Goal: Task Accomplishment & Management: Complete application form

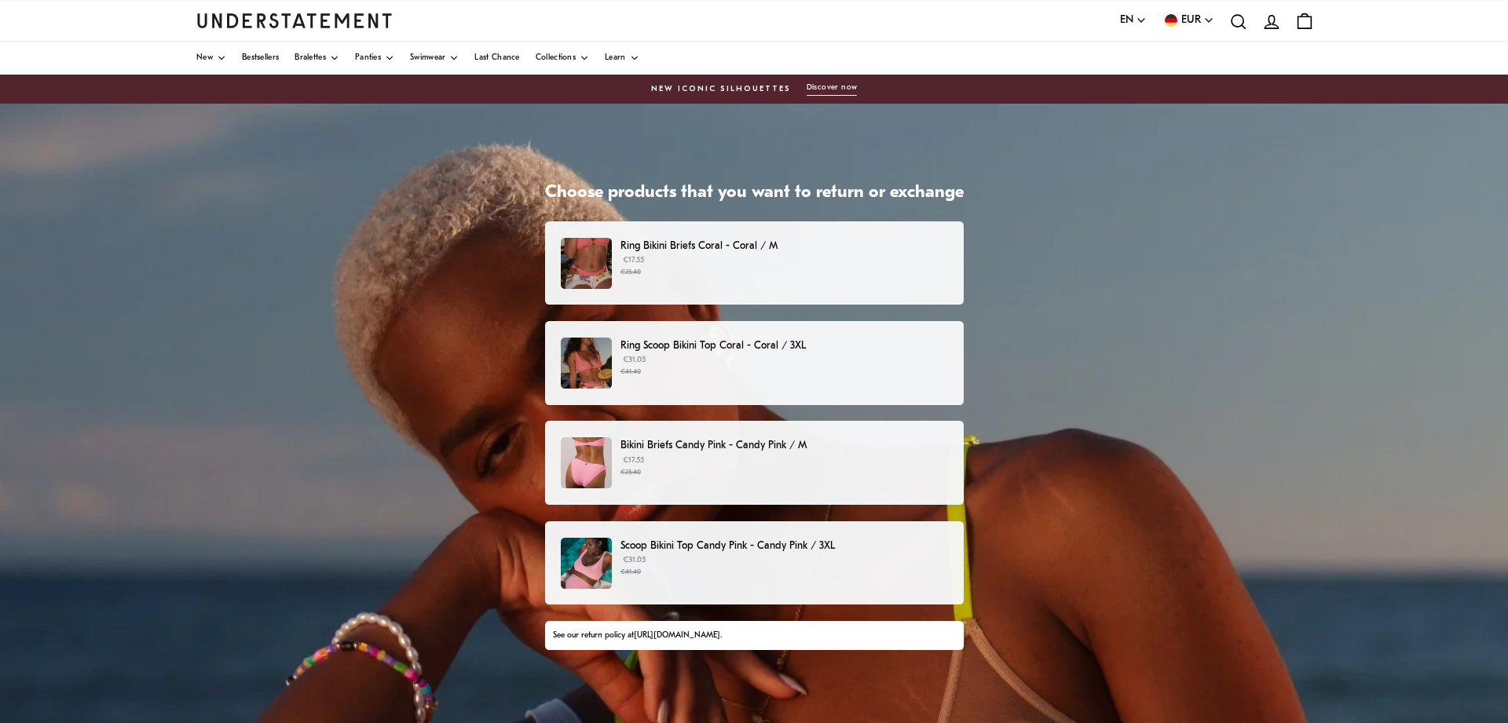
click at [672, 253] on p "Ring Bikini Briefs Coral - Coral / M" at bounding box center [784, 246] width 327 height 16
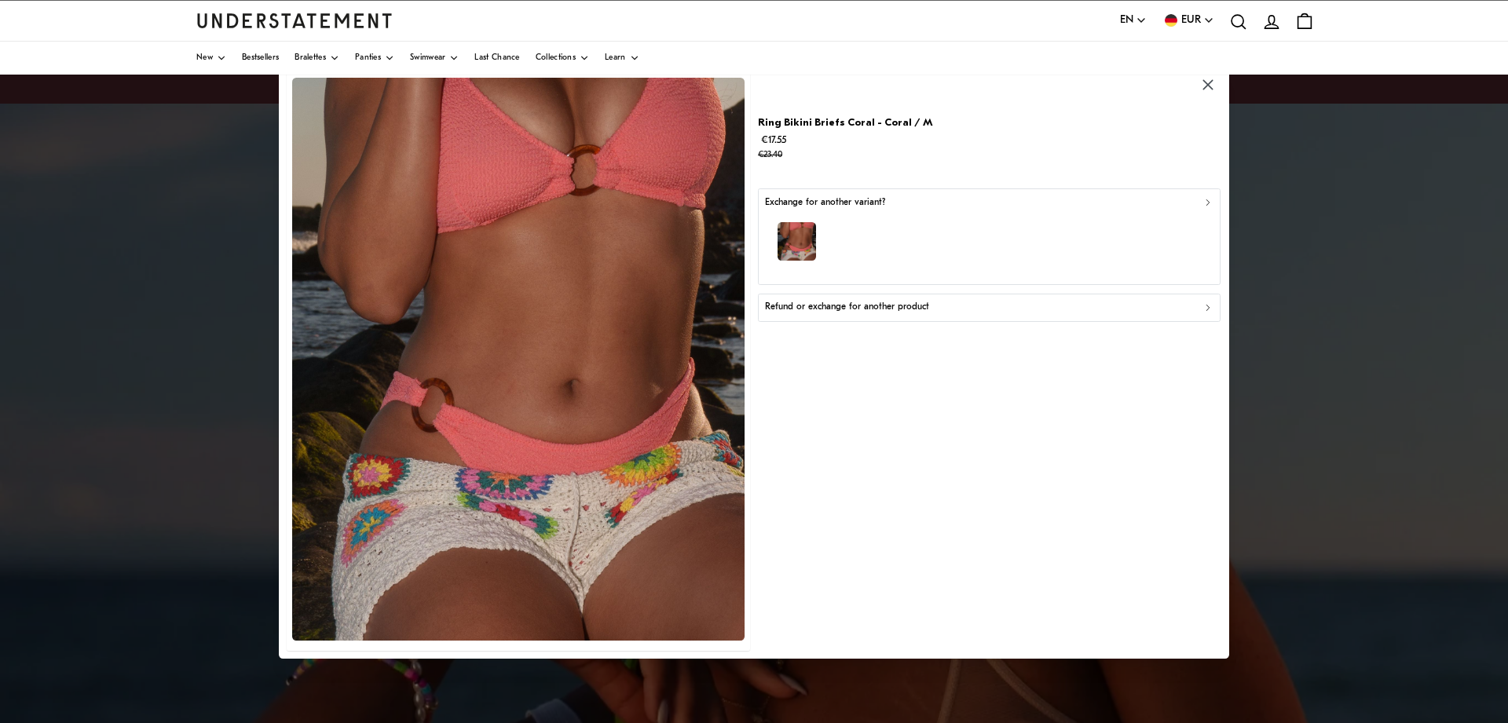
click at [848, 308] on p "Refund or exchange for another product" at bounding box center [847, 307] width 164 height 15
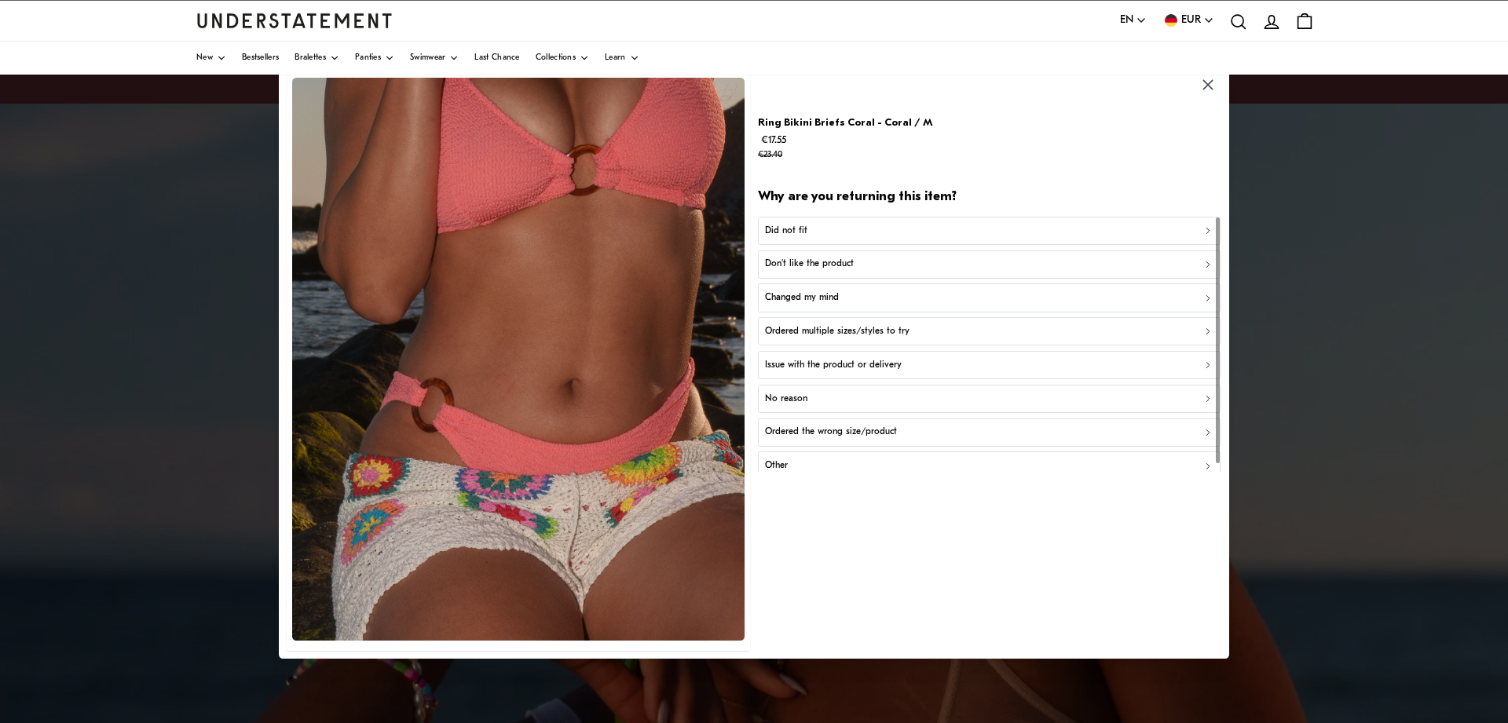
click at [830, 233] on div "Did not fit" at bounding box center [989, 230] width 449 height 15
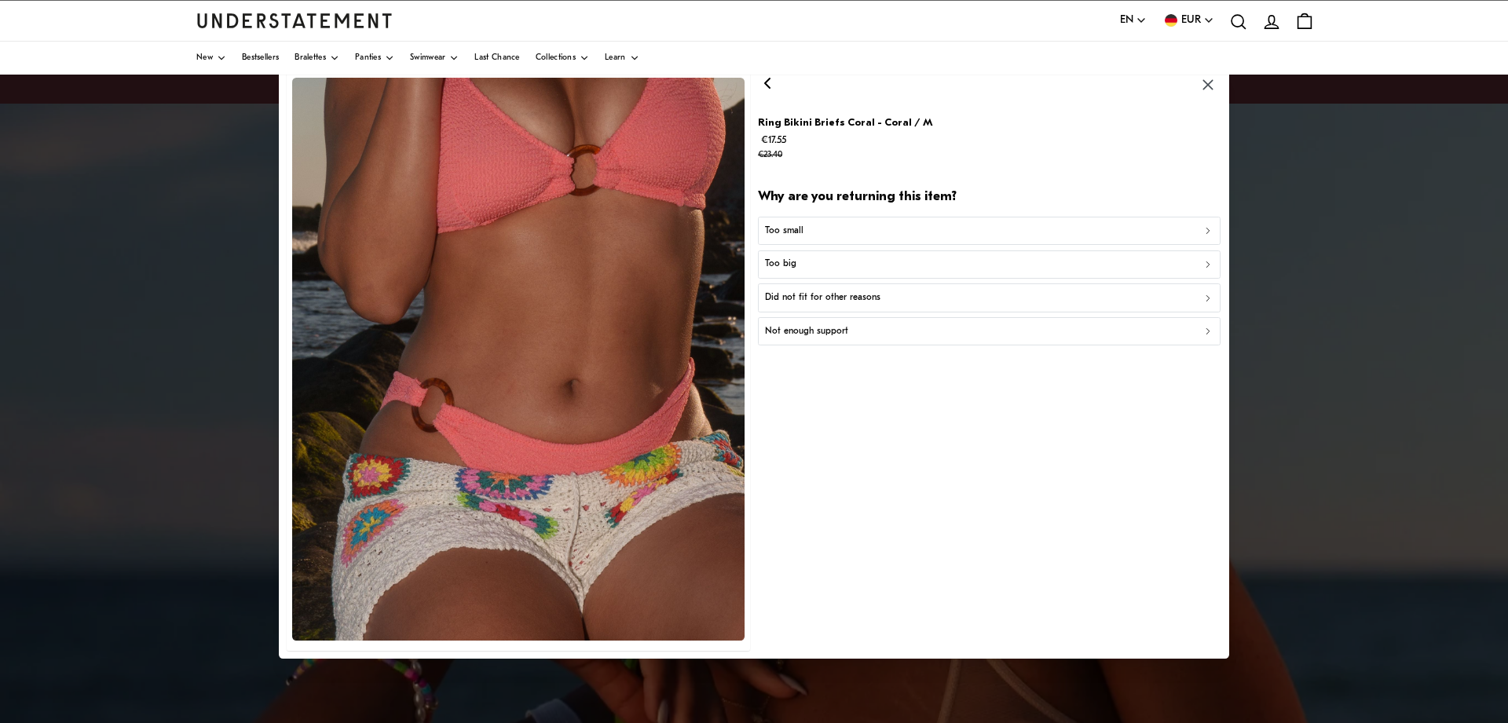
click at [767, 90] on icon "button" at bounding box center [767, 82] width 19 height 19
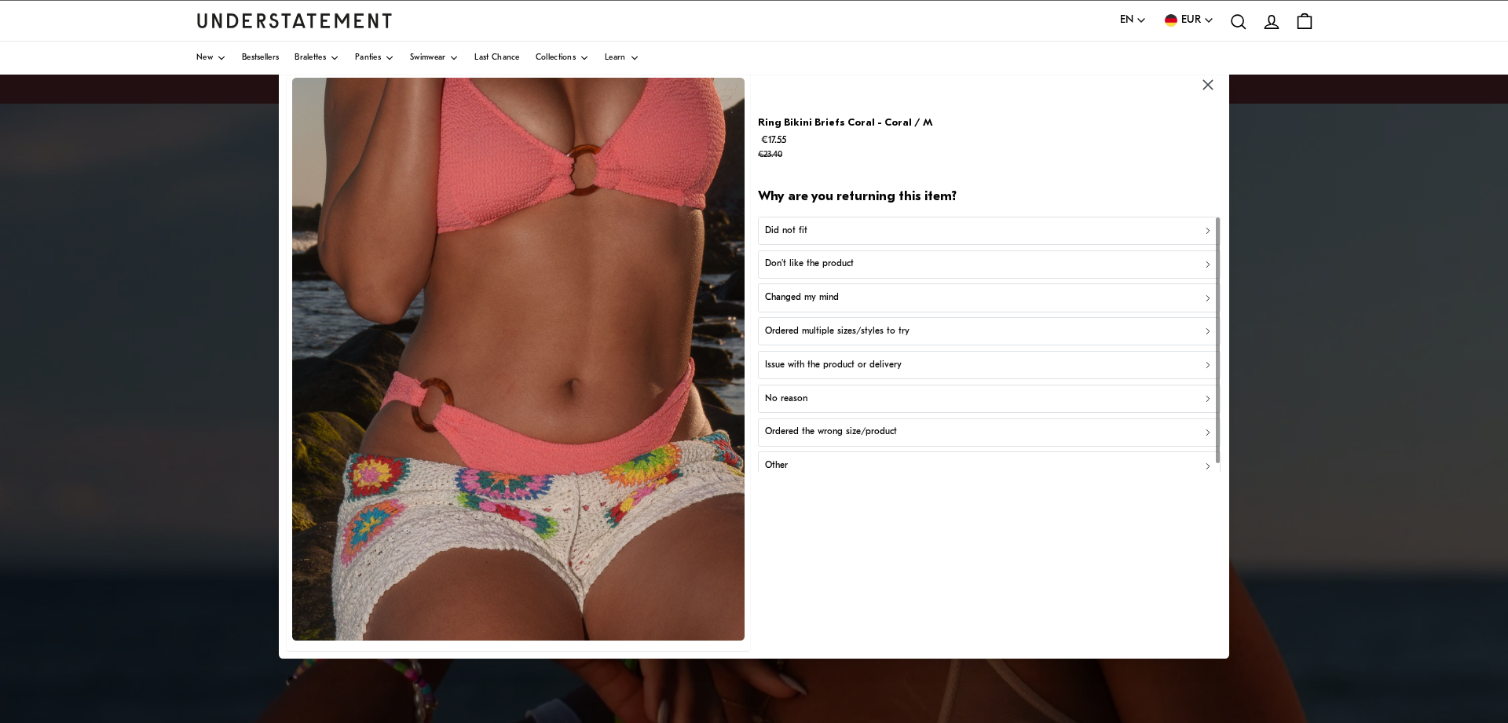
click at [856, 266] on div "Don't like the product" at bounding box center [989, 264] width 449 height 15
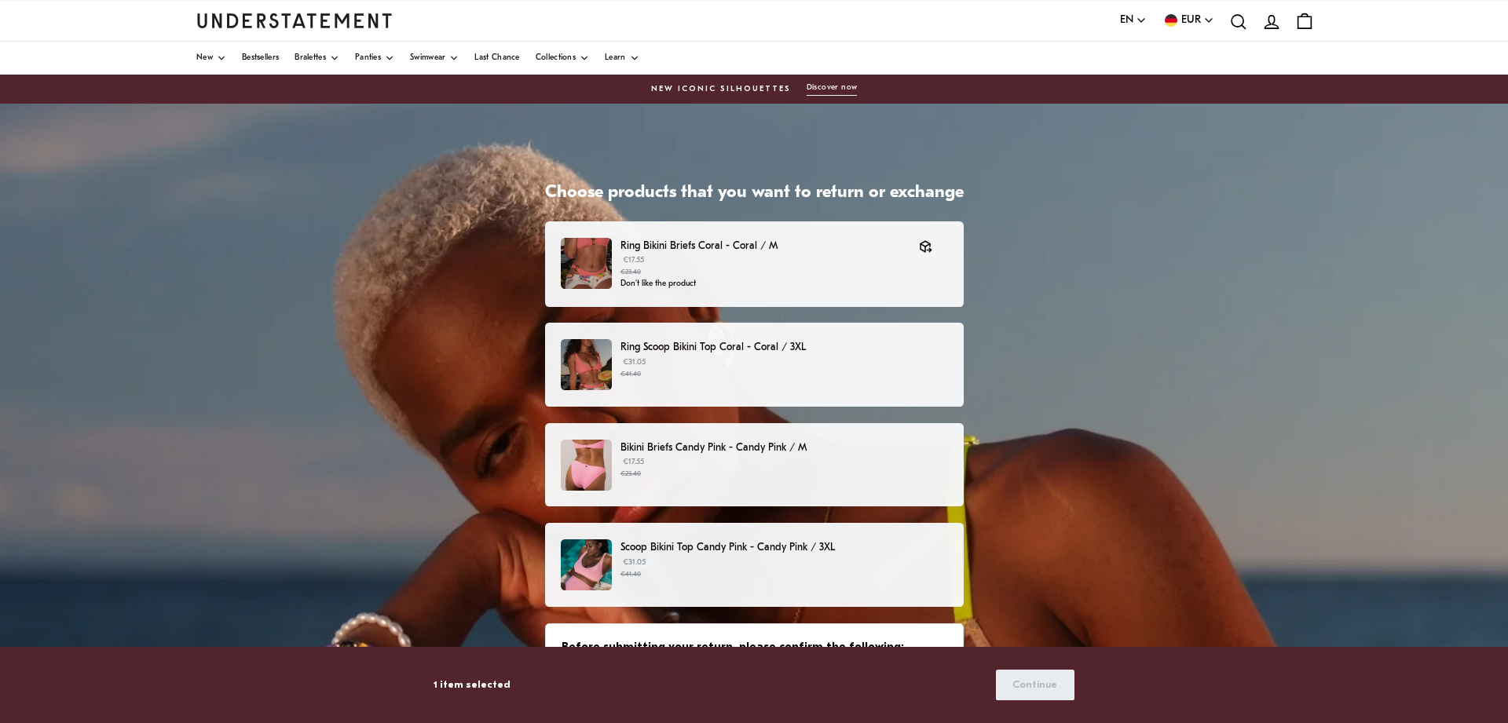
click at [835, 342] on p "Ring Scoop Bikini Top Coral - Coral / 3XL" at bounding box center [784, 347] width 327 height 16
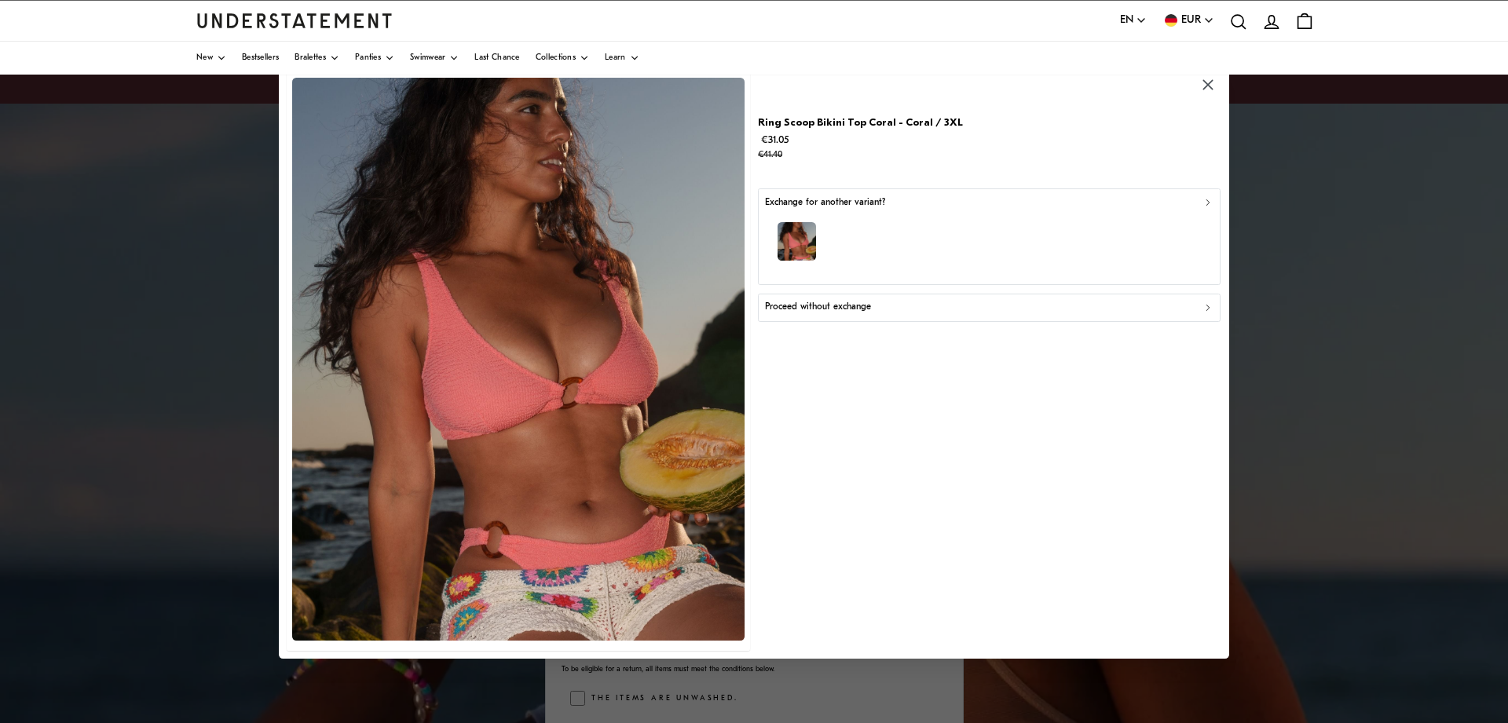
click at [856, 310] on p "Proceed without exchange" at bounding box center [818, 307] width 106 height 15
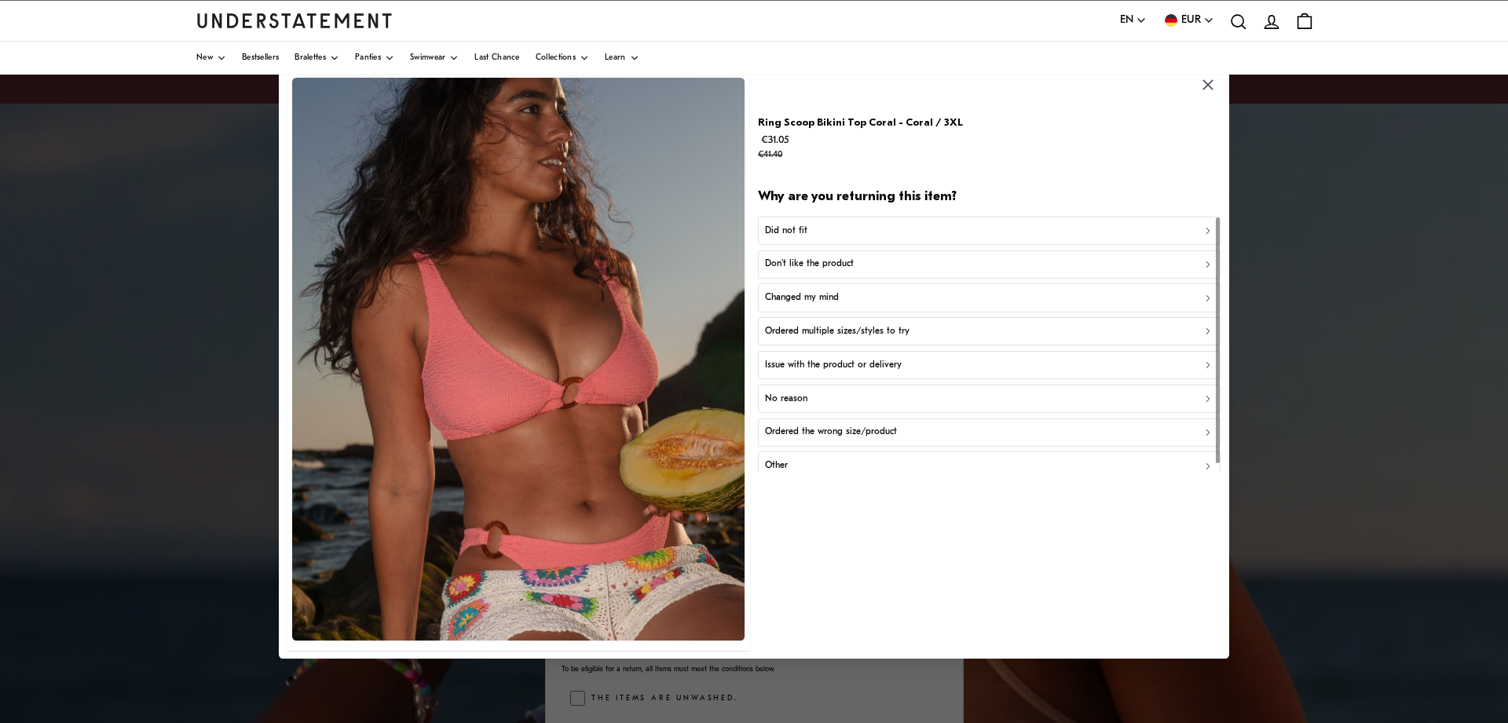
click at [837, 268] on p "Don't like the product" at bounding box center [809, 264] width 89 height 15
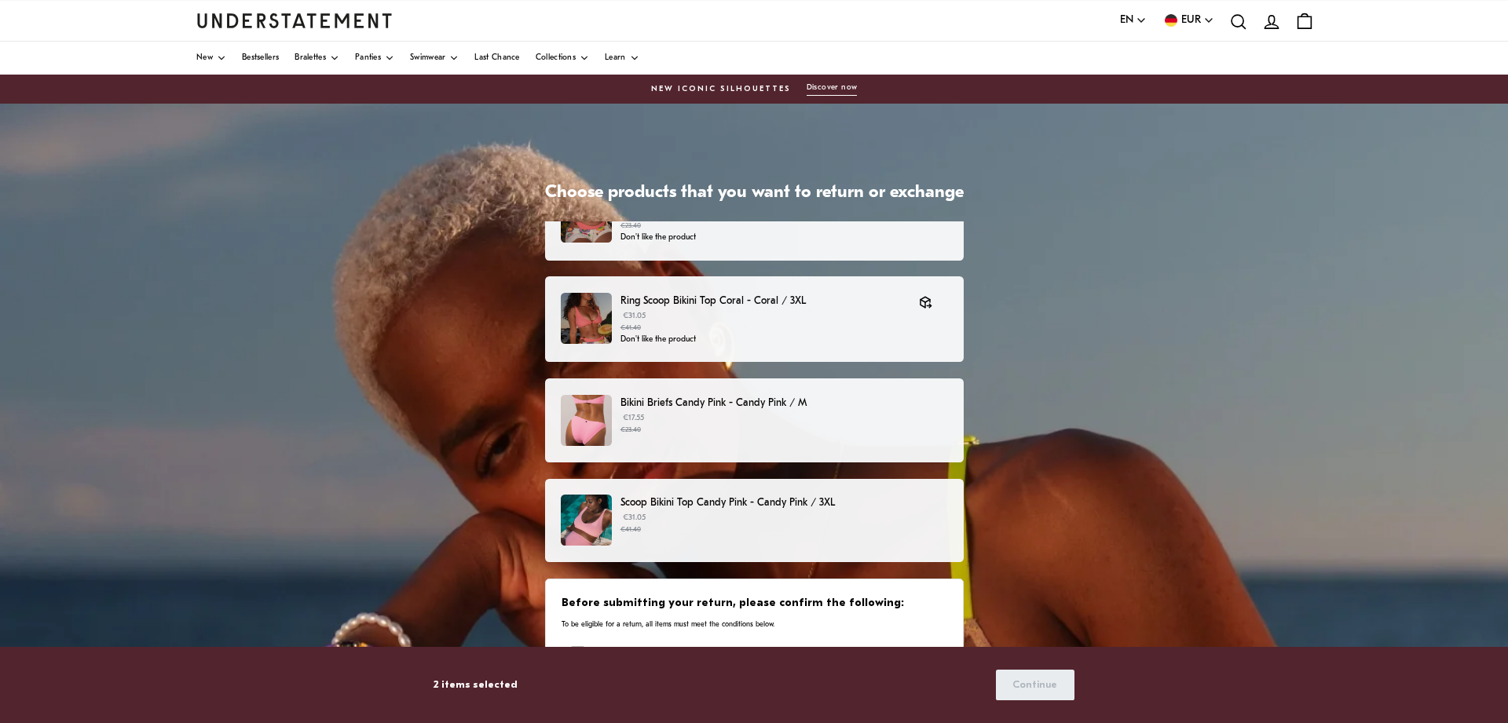
scroll to position [52, 0]
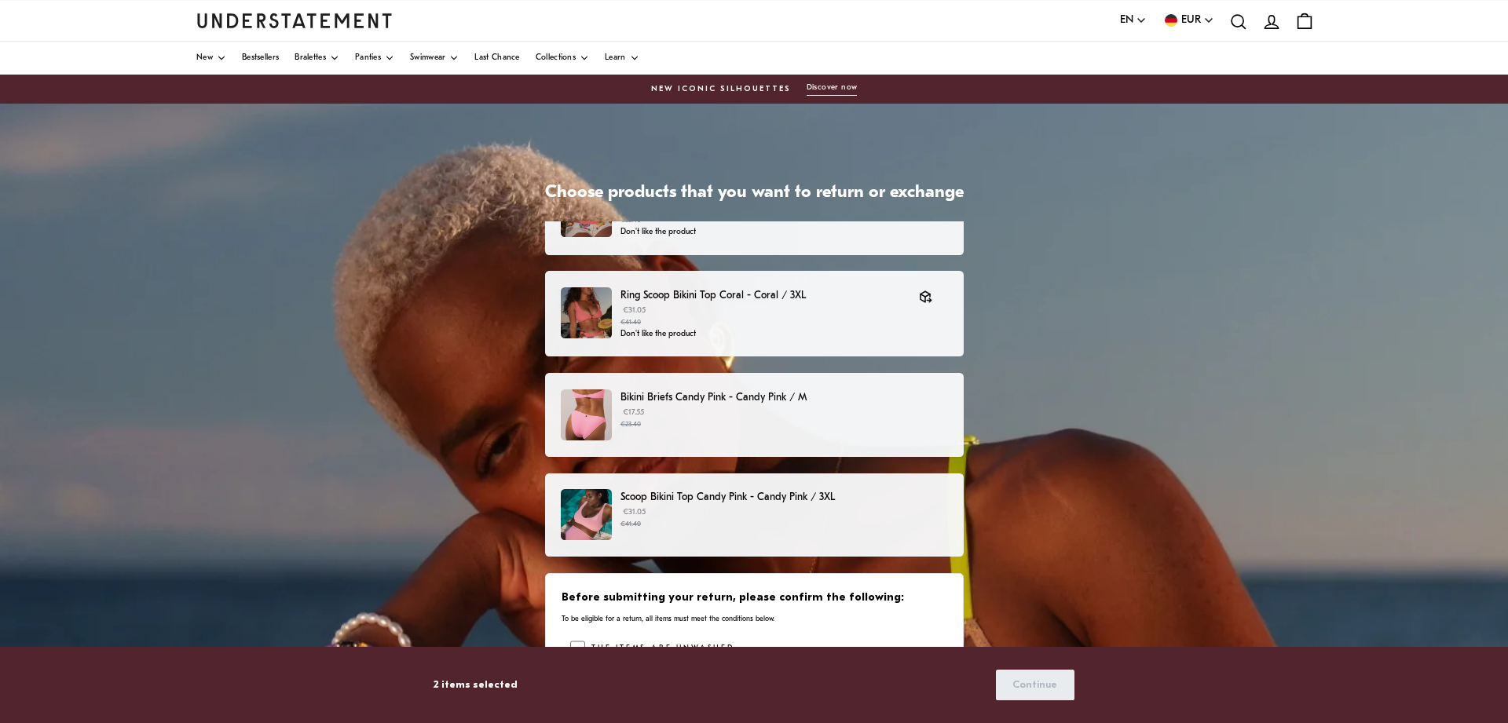
click at [752, 412] on p "€17.55 €23.40" at bounding box center [784, 419] width 327 height 24
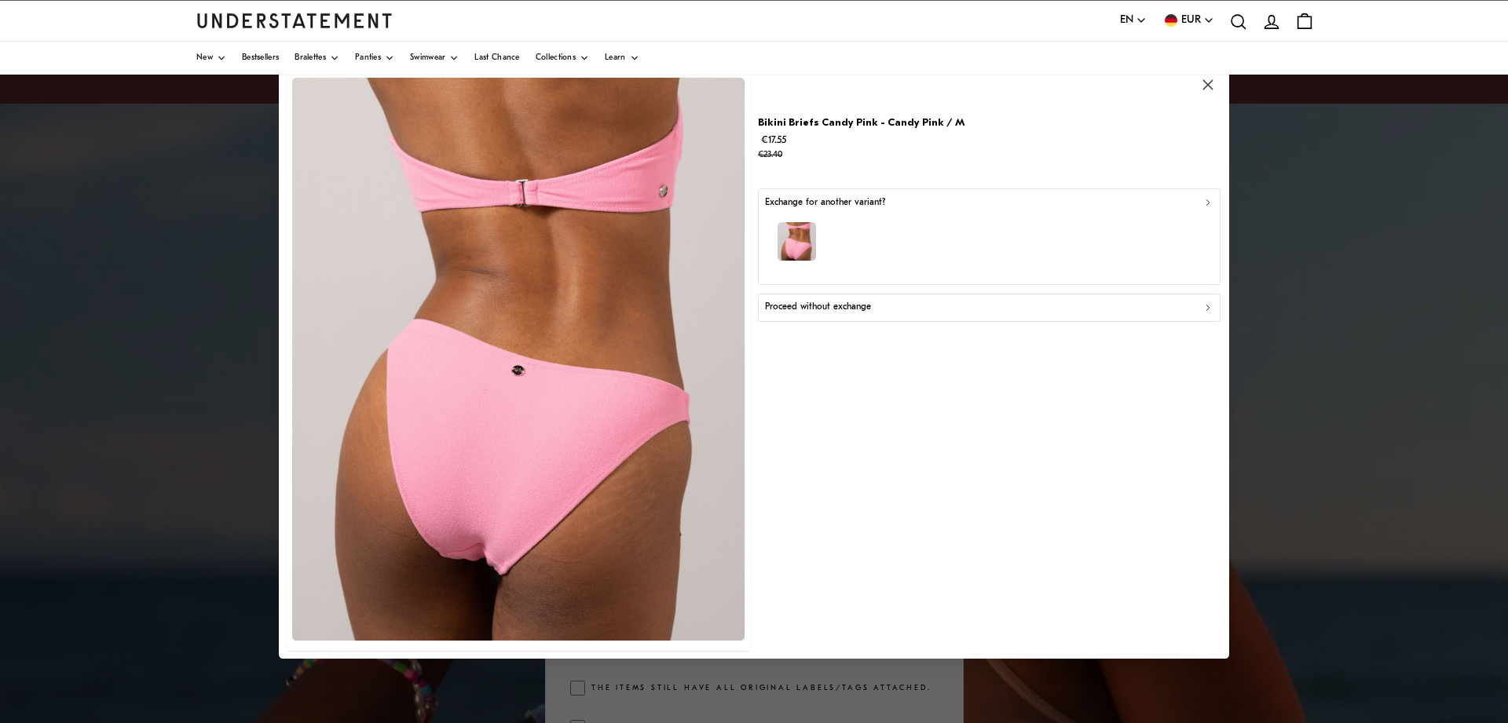
click at [862, 310] on p "Proceed without exchange" at bounding box center [818, 307] width 106 height 15
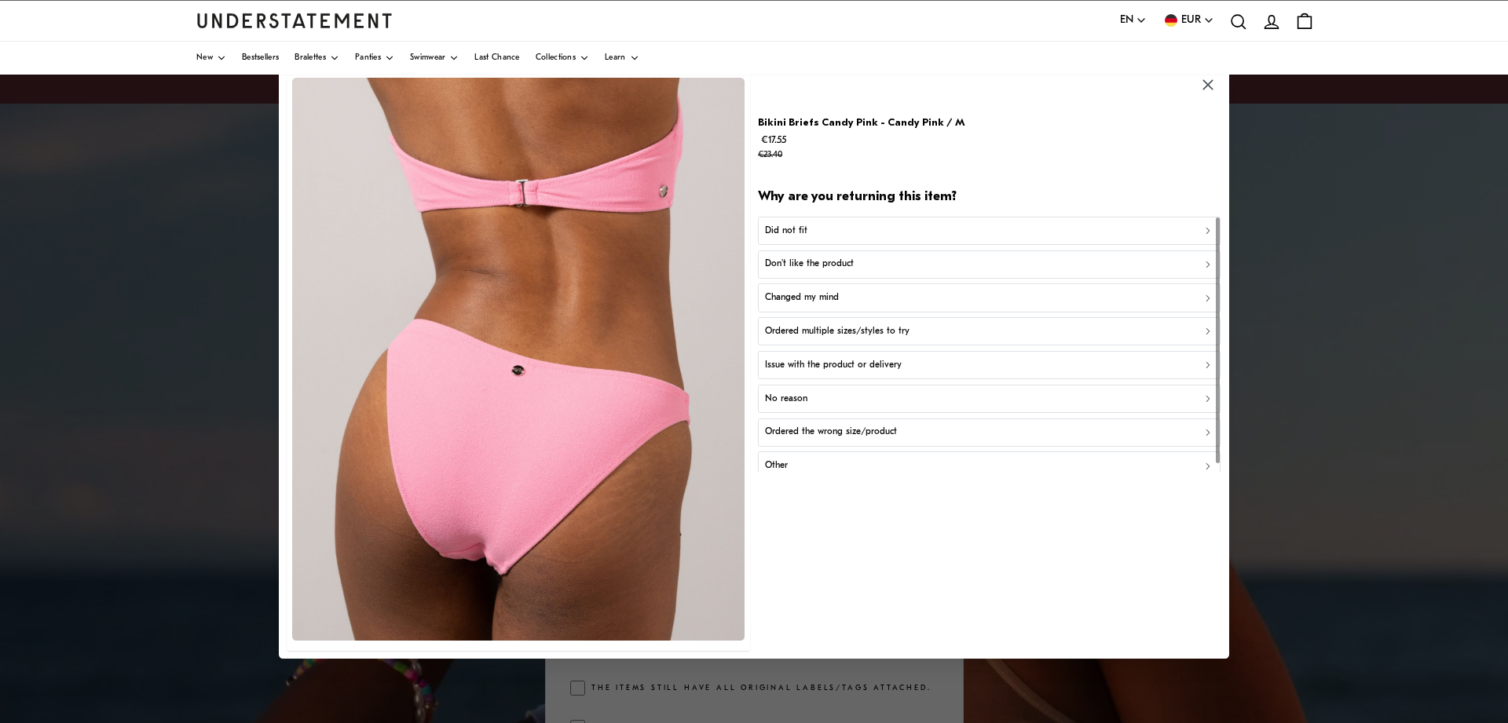
click at [831, 266] on p "Don't like the product" at bounding box center [809, 264] width 89 height 15
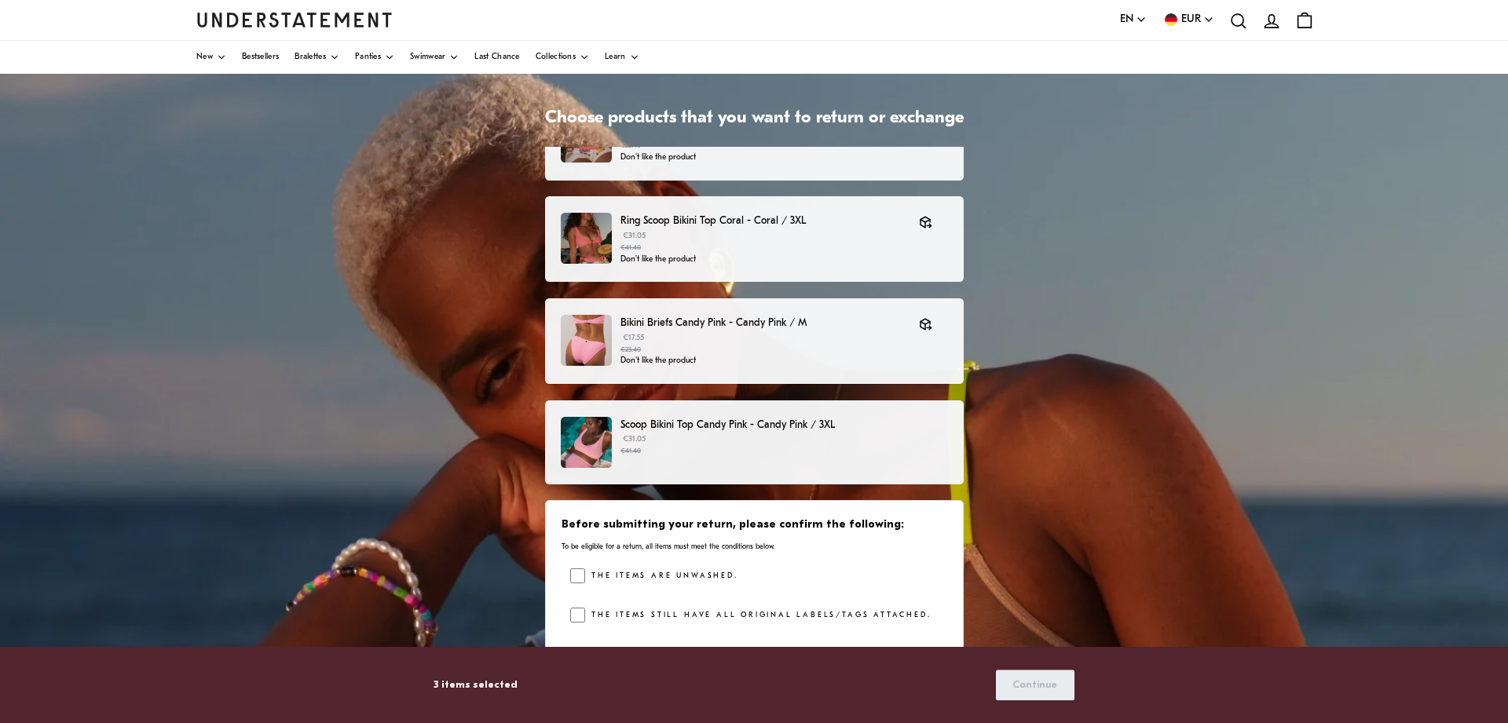
scroll to position [80, 0]
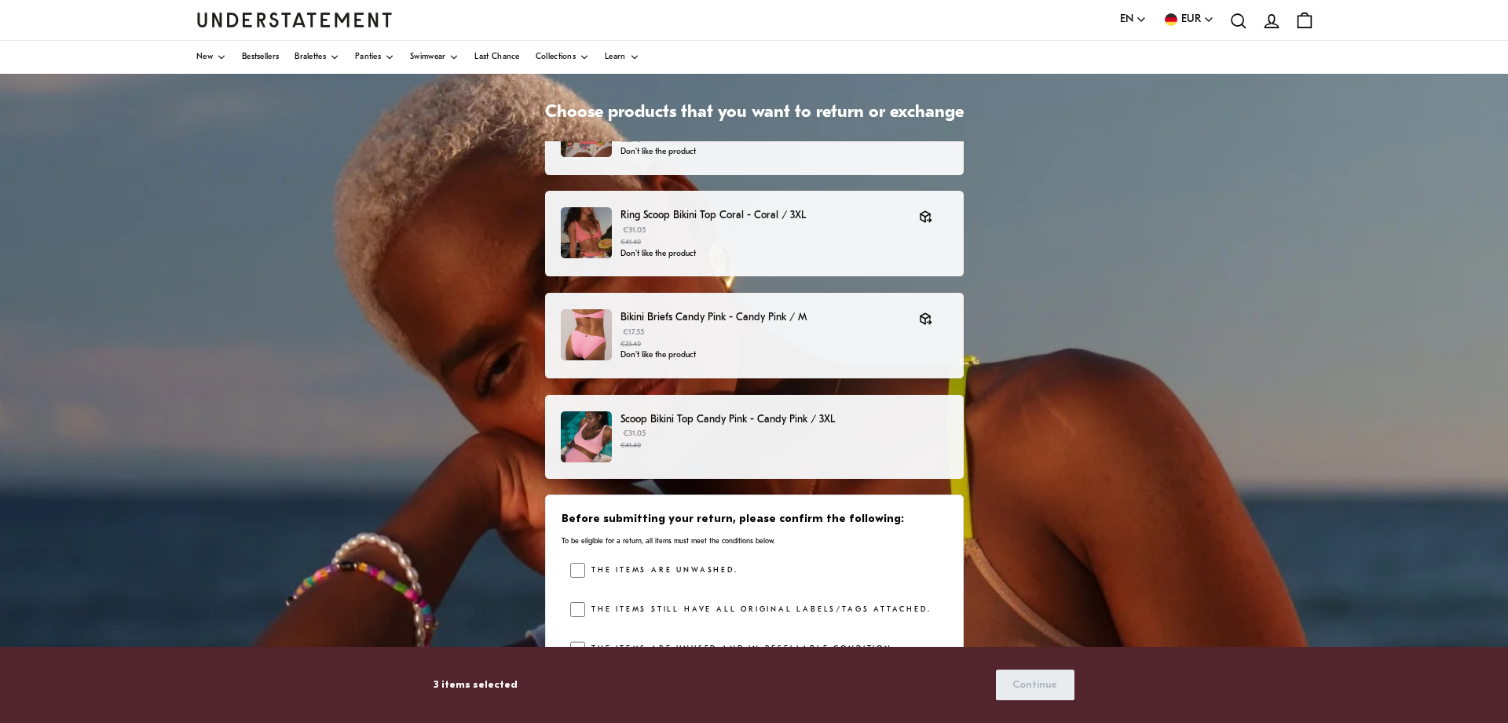
click at [635, 441] on small "€41.40" at bounding box center [784, 446] width 327 height 11
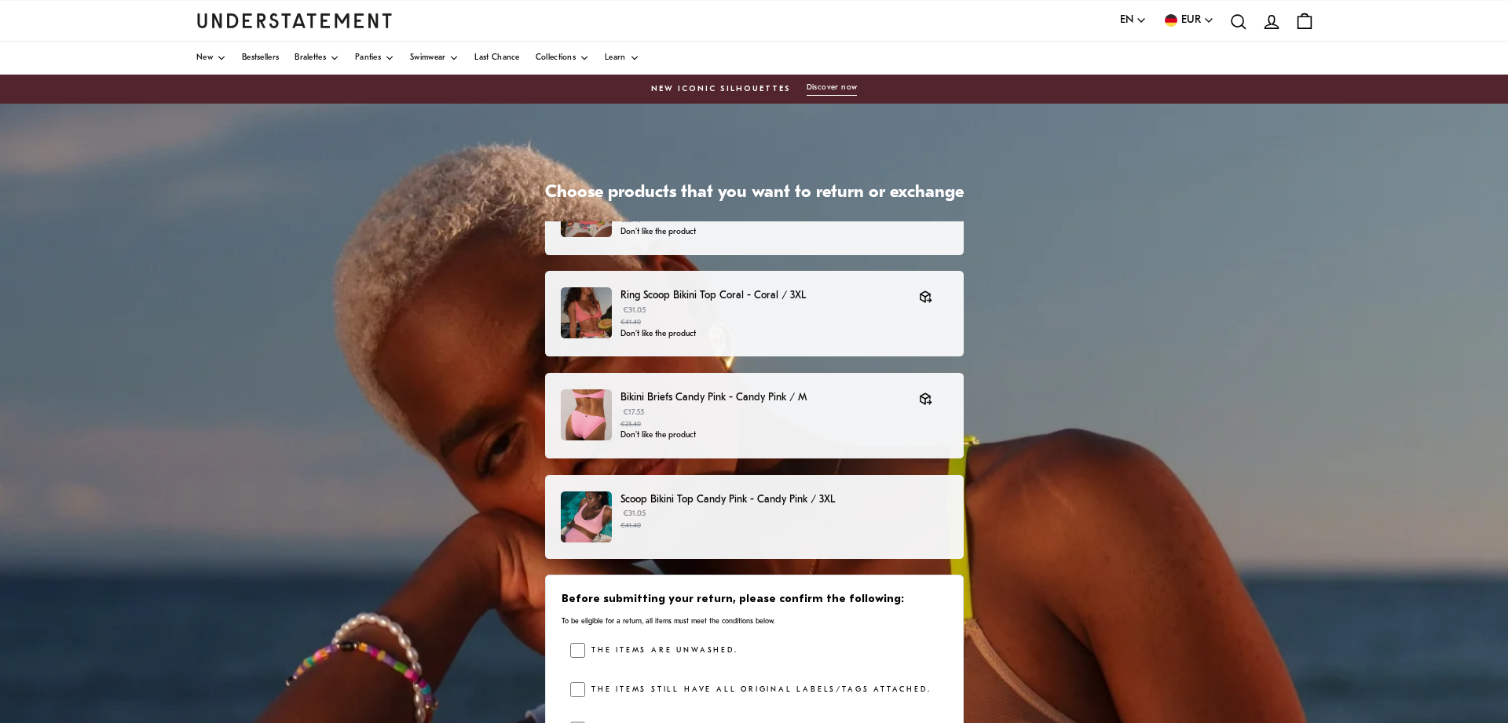
scroll to position [52, 0]
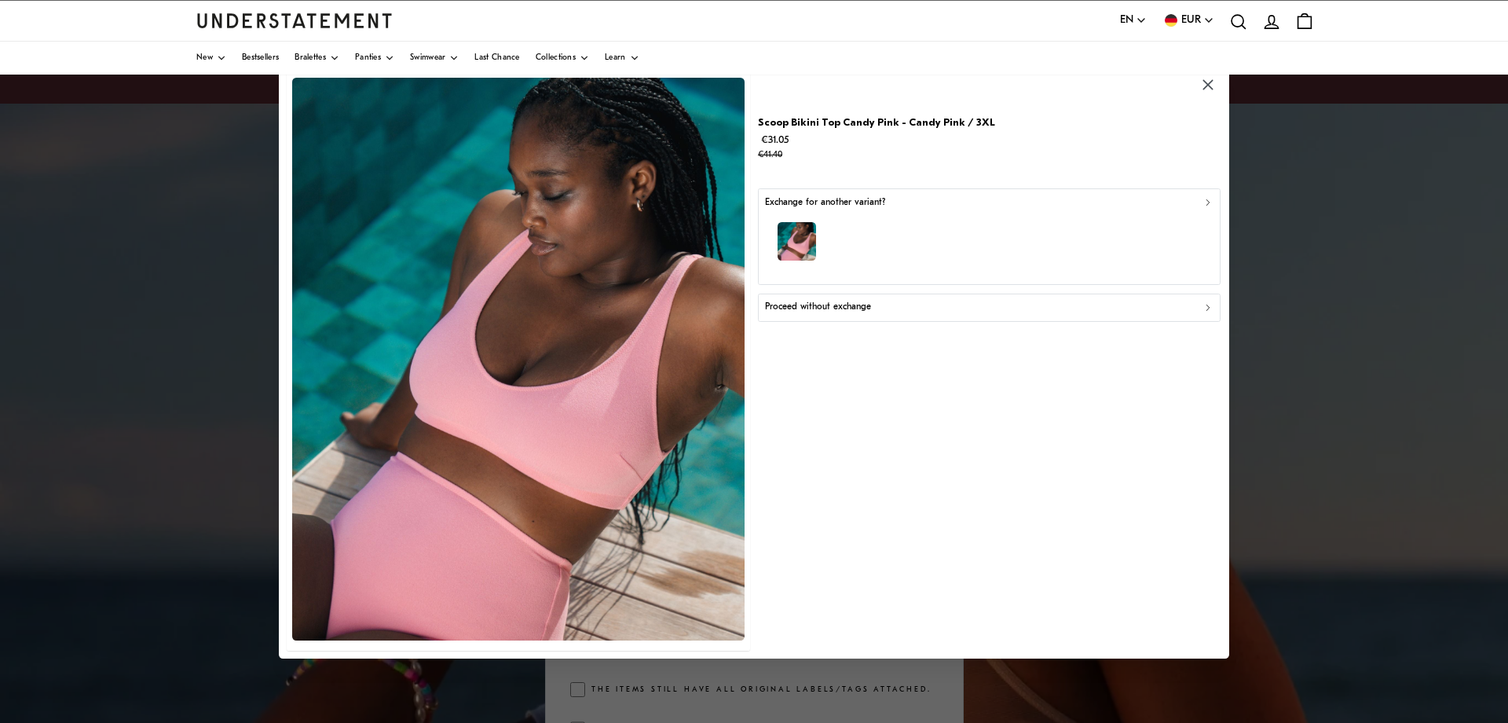
click at [872, 303] on div "Proceed without exchange" at bounding box center [989, 307] width 449 height 15
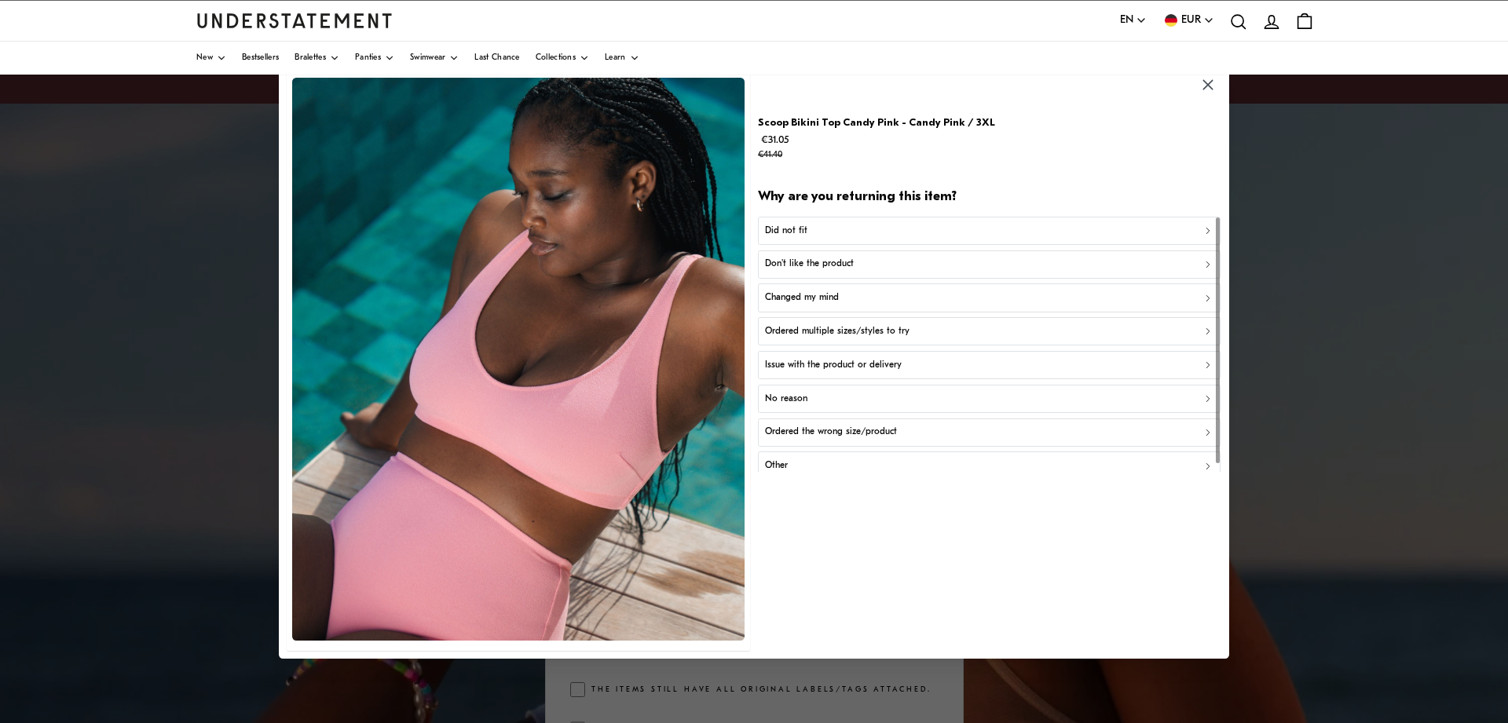
drag, startPoint x: 869, startPoint y: 330, endPoint x: 865, endPoint y: 317, distance: 13.2
click at [865, 319] on button "Ordered multiple sizes/styles to try" at bounding box center [989, 331] width 463 height 28
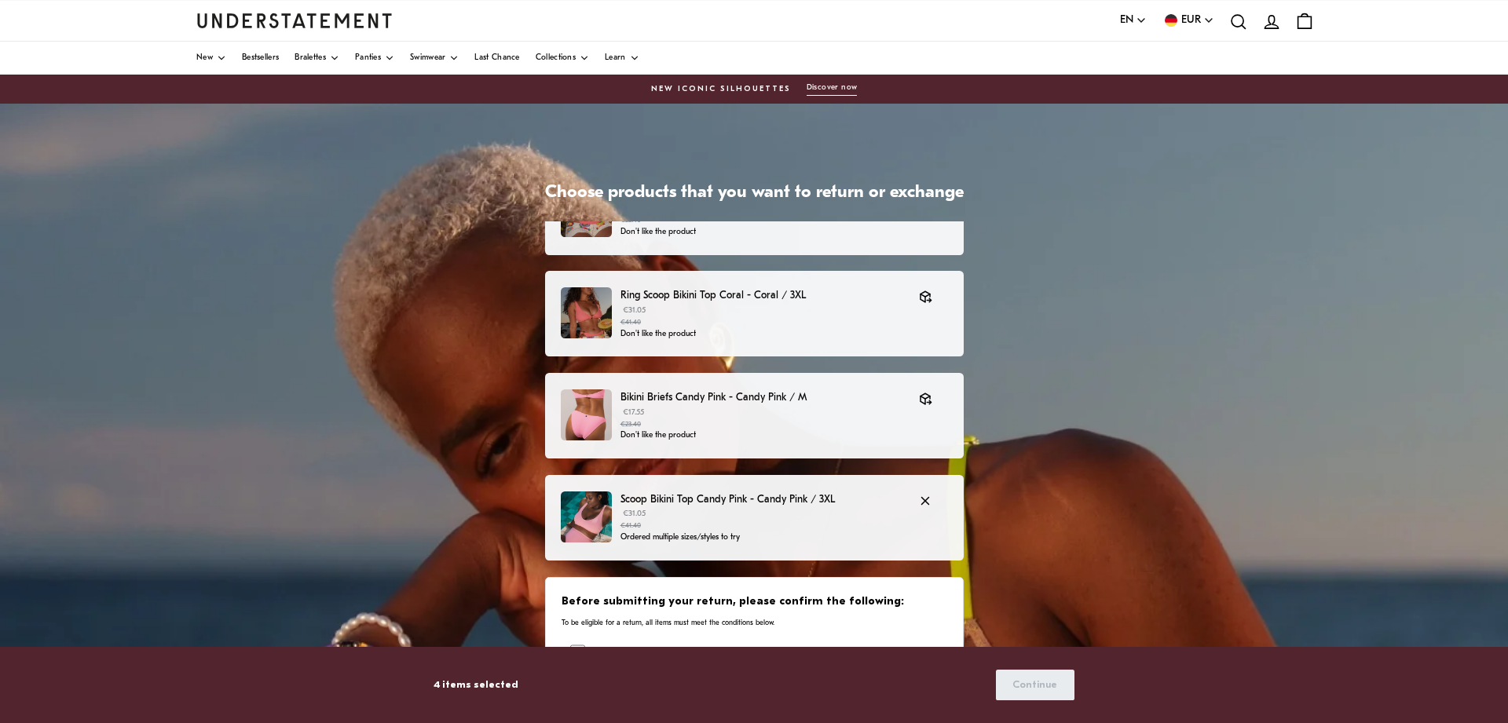
click at [649, 538] on p "Ordered multiple sizes/styles to try" at bounding box center [762, 538] width 283 height 13
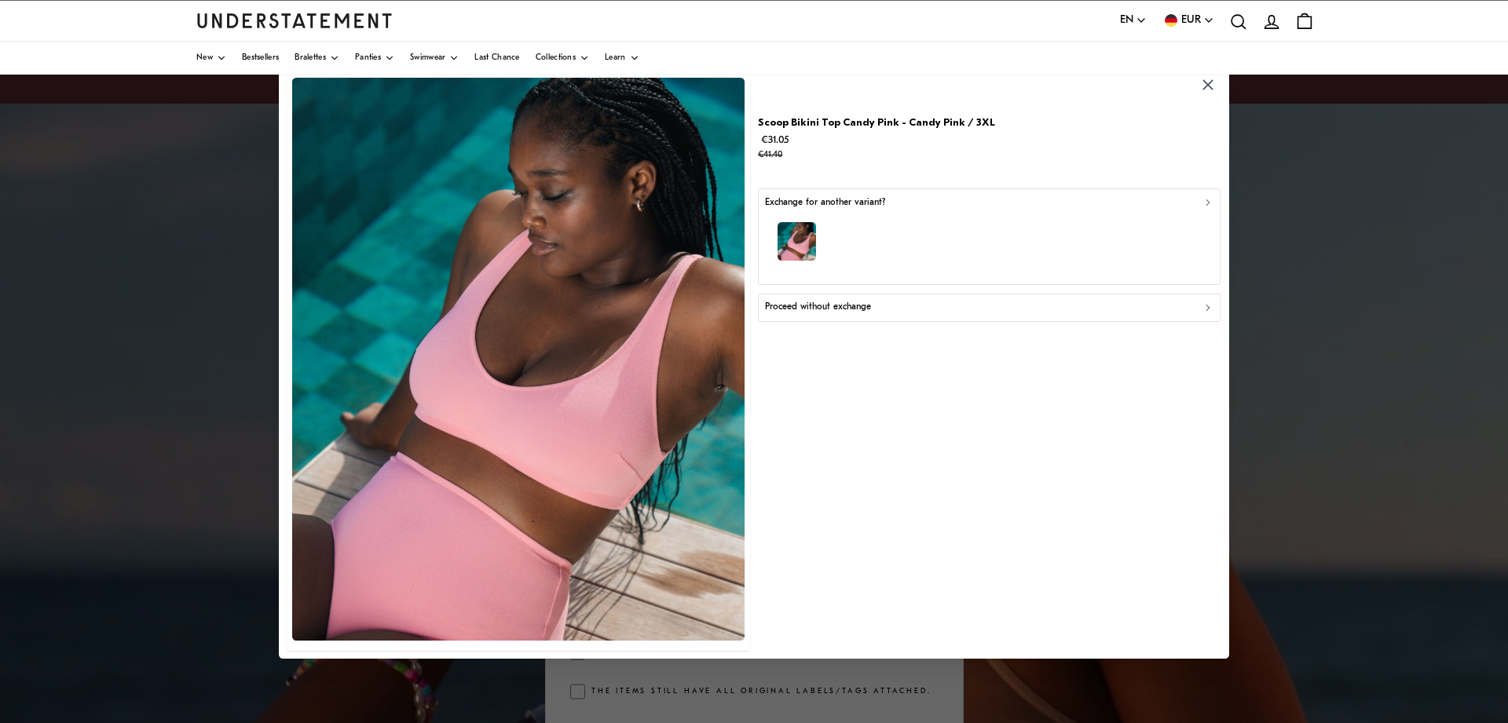
click at [803, 304] on p "Proceed without exchange" at bounding box center [818, 307] width 106 height 15
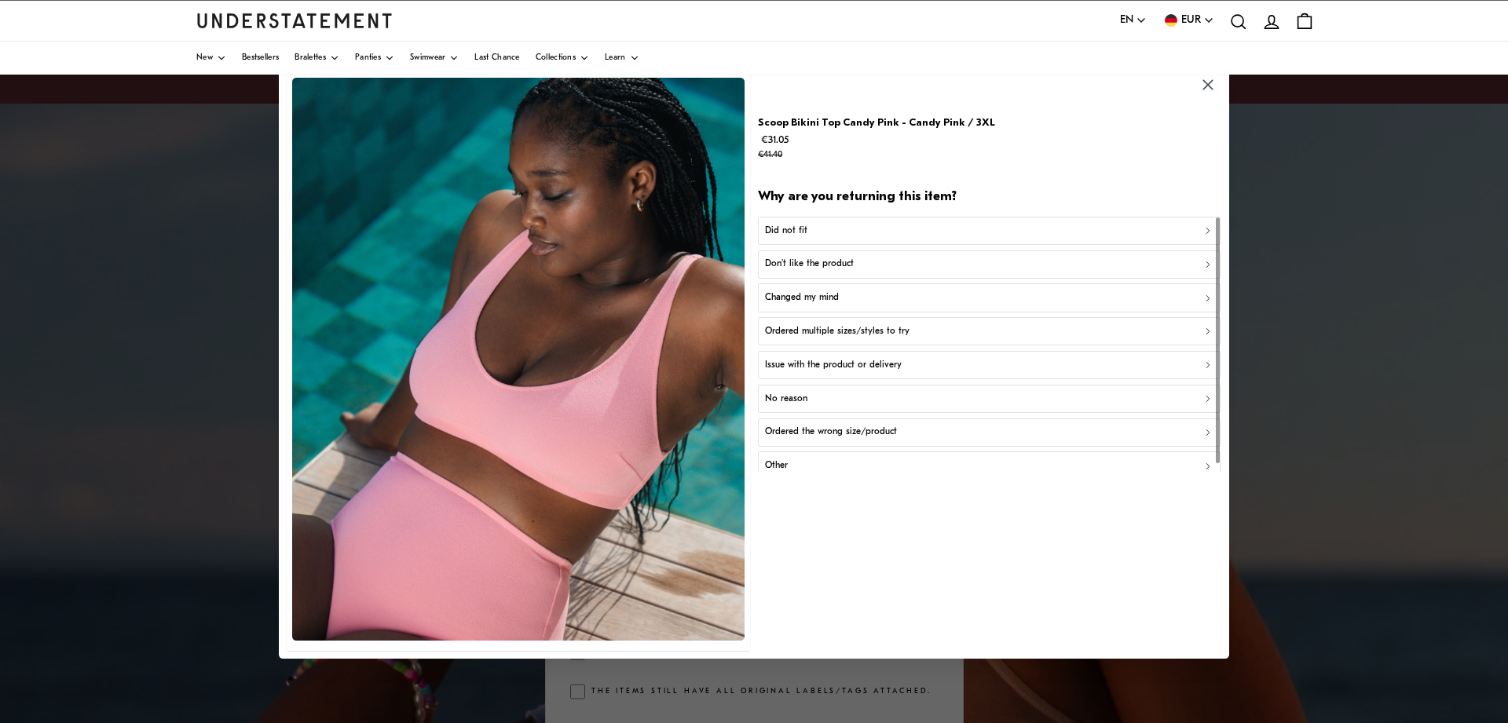
click at [814, 268] on p "Don't like the product" at bounding box center [809, 264] width 89 height 15
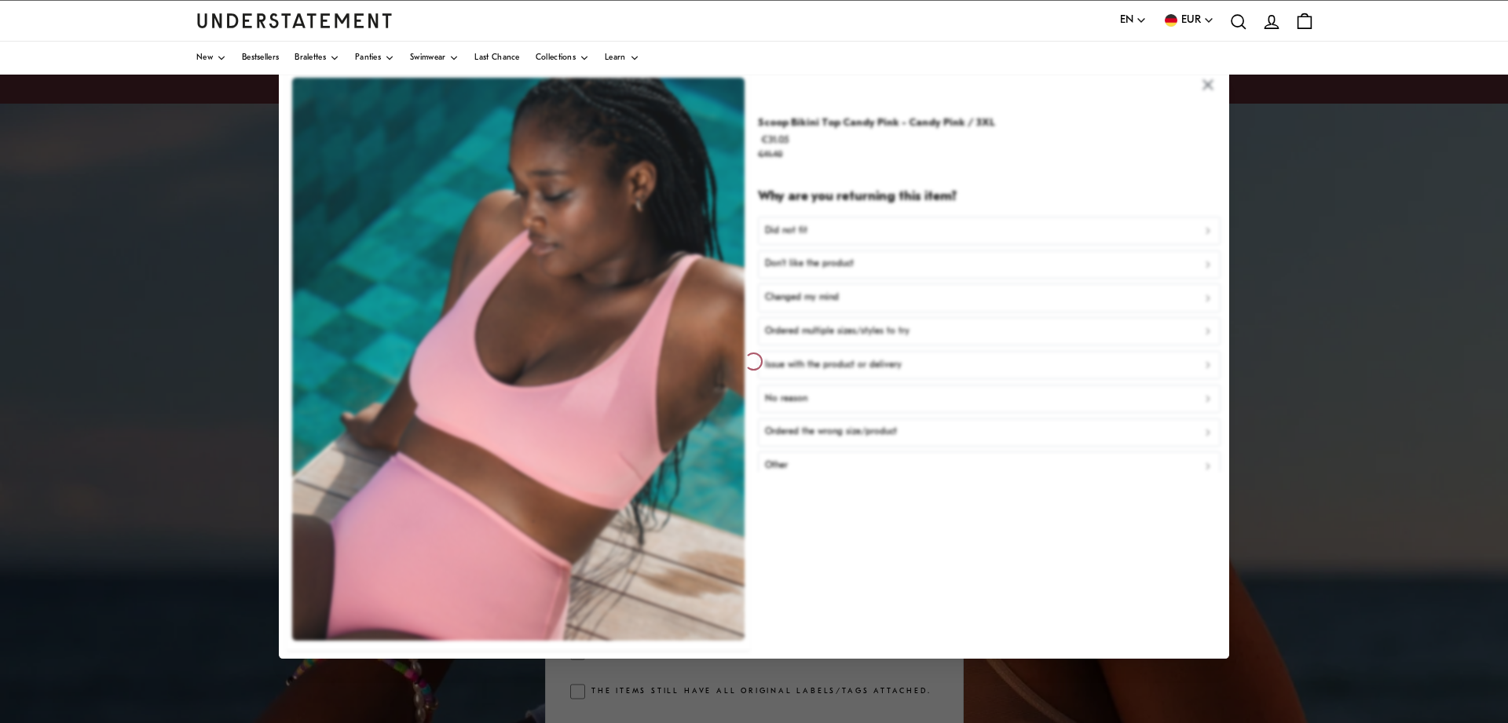
click at [157, 461] on div at bounding box center [754, 361] width 1508 height 723
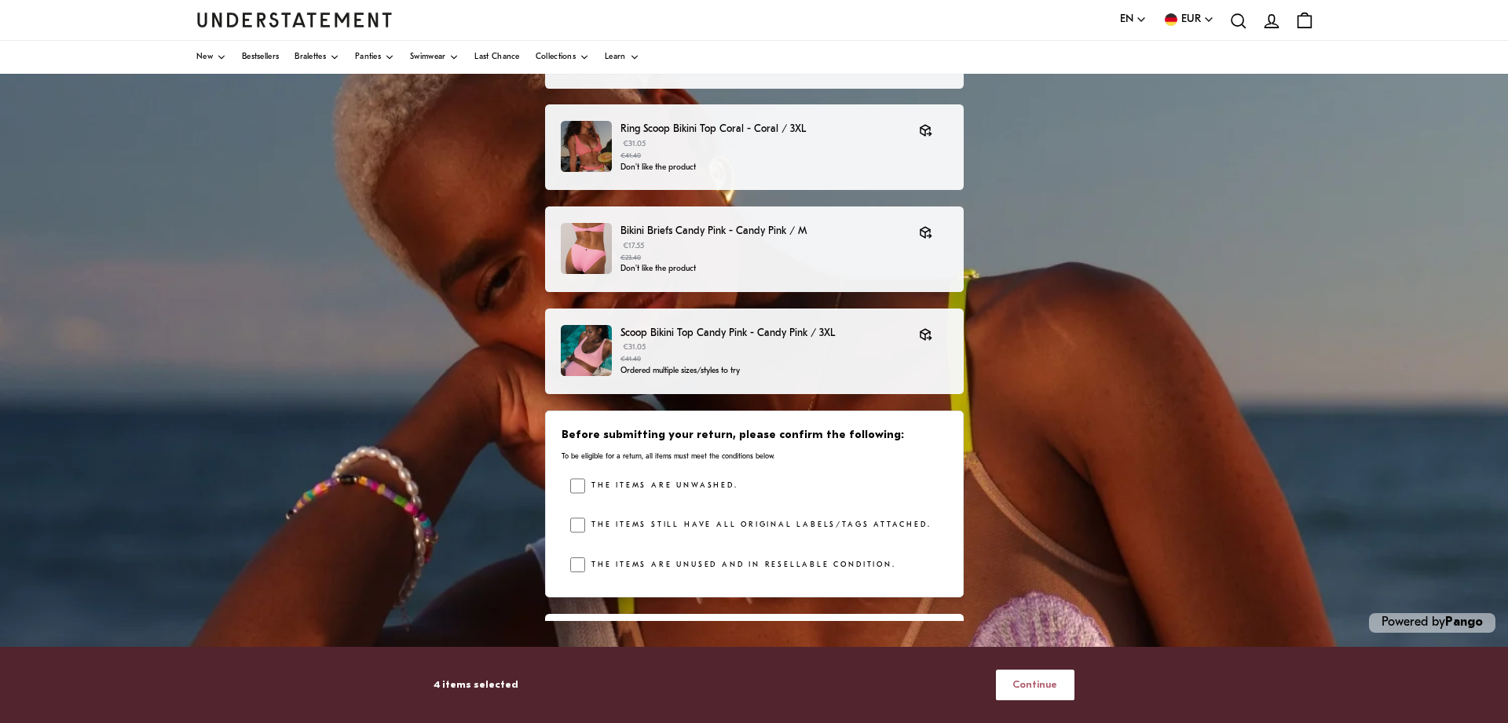
scroll to position [74, 0]
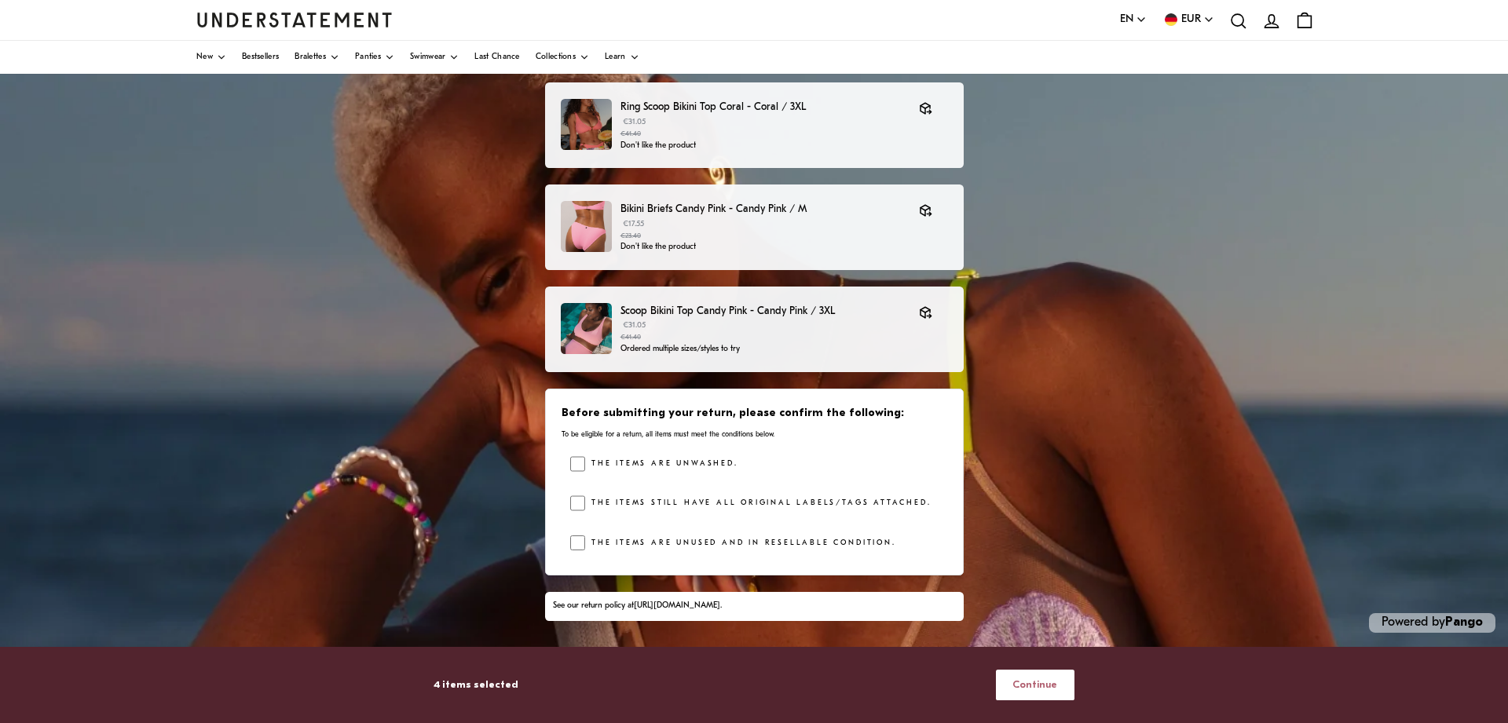
click at [1039, 688] on span "Continue" at bounding box center [1035, 685] width 45 height 29
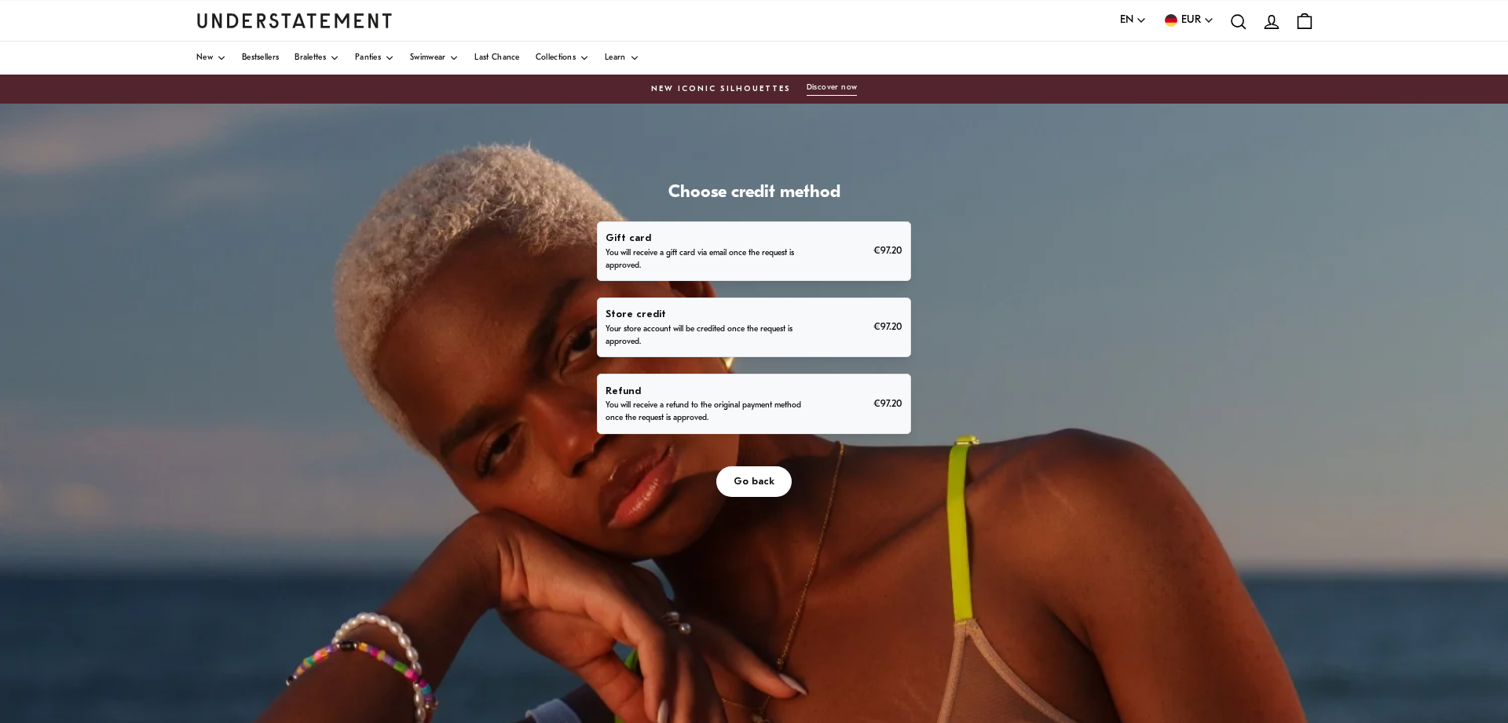
click at [803, 406] on p "You will receive a refund to the original payment method once the request is ap…" at bounding box center [707, 412] width 202 height 25
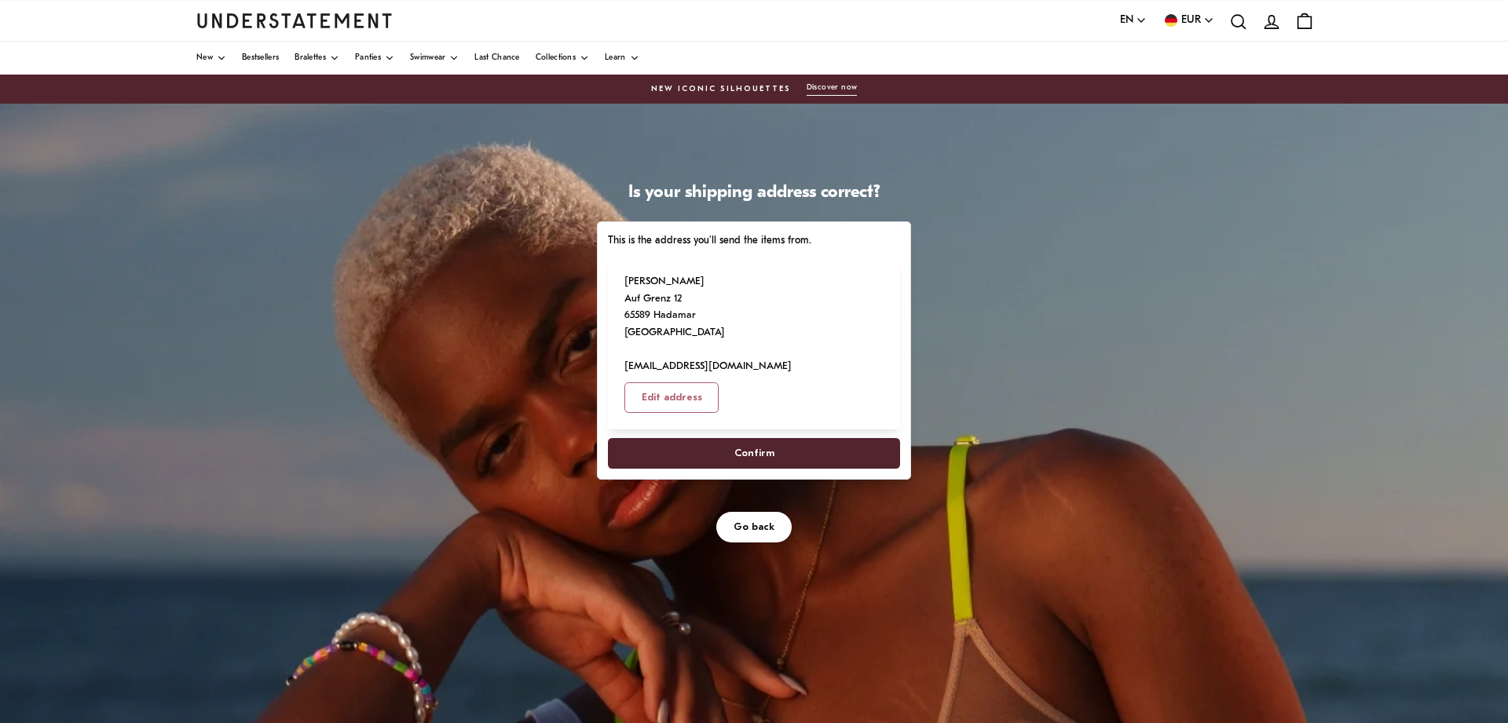
click at [786, 439] on span "Confirm" at bounding box center [754, 453] width 258 height 29
select select "**"
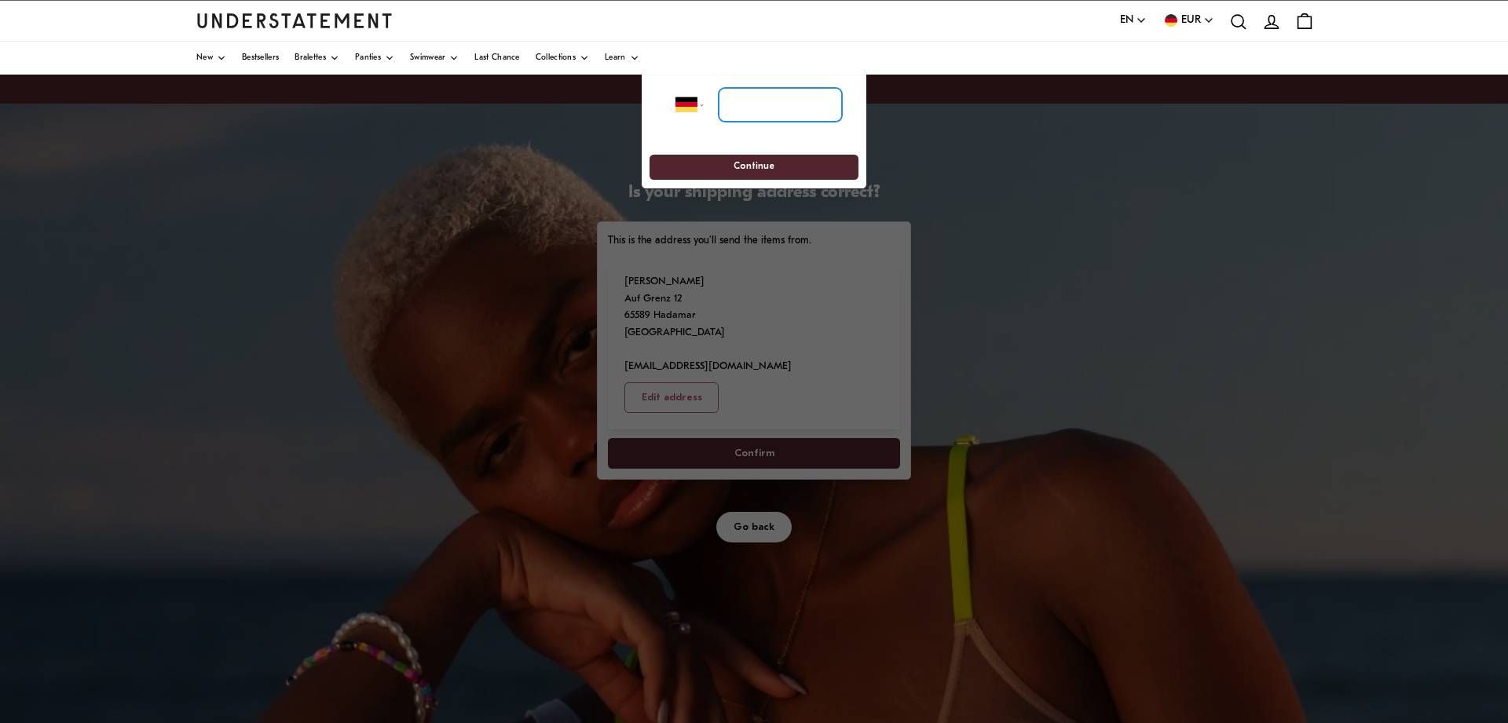
click at [749, 104] on input "tel" at bounding box center [780, 105] width 123 height 35
type input "**********"
click at [772, 164] on span "Continue" at bounding box center [754, 168] width 180 height 24
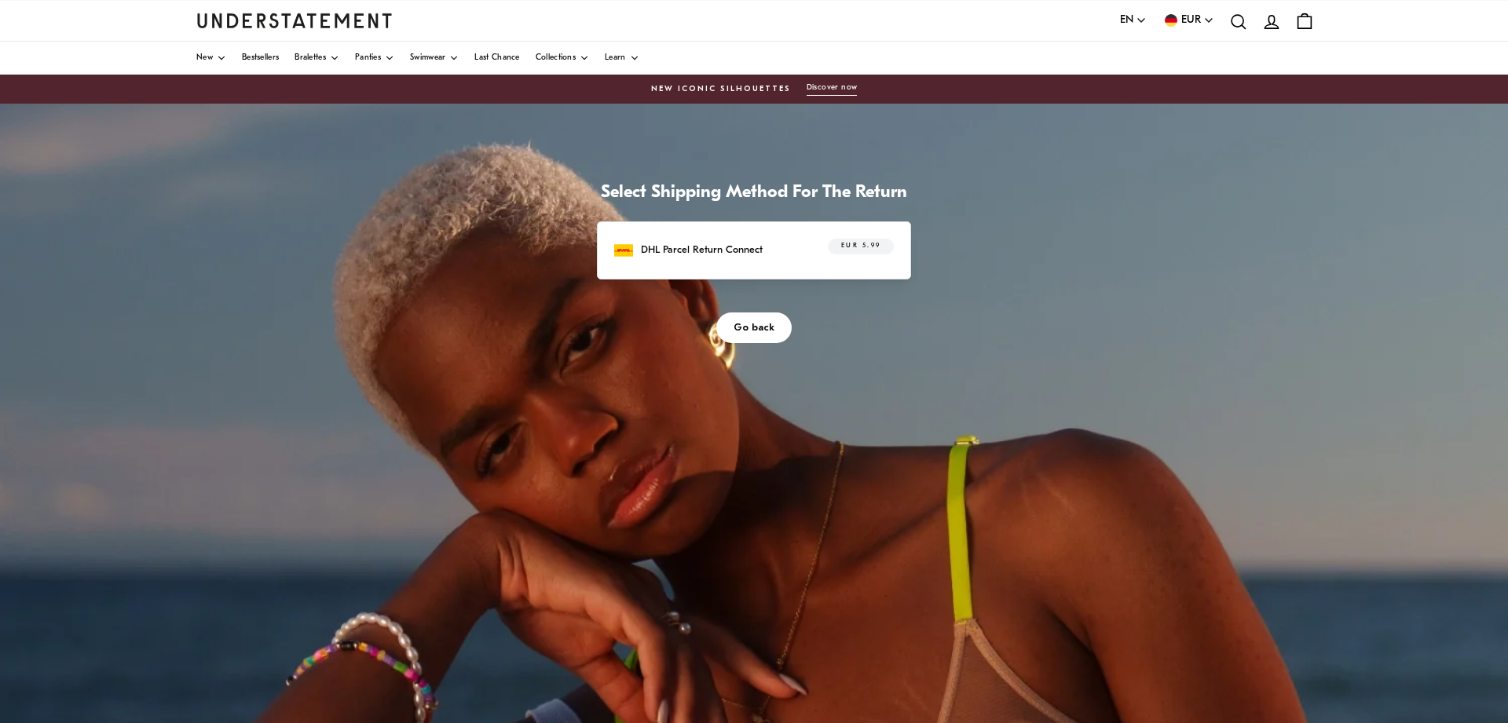
click at [738, 224] on div "DHL Parcel Return Connect EUR 5.99" at bounding box center [754, 251] width 314 height 58
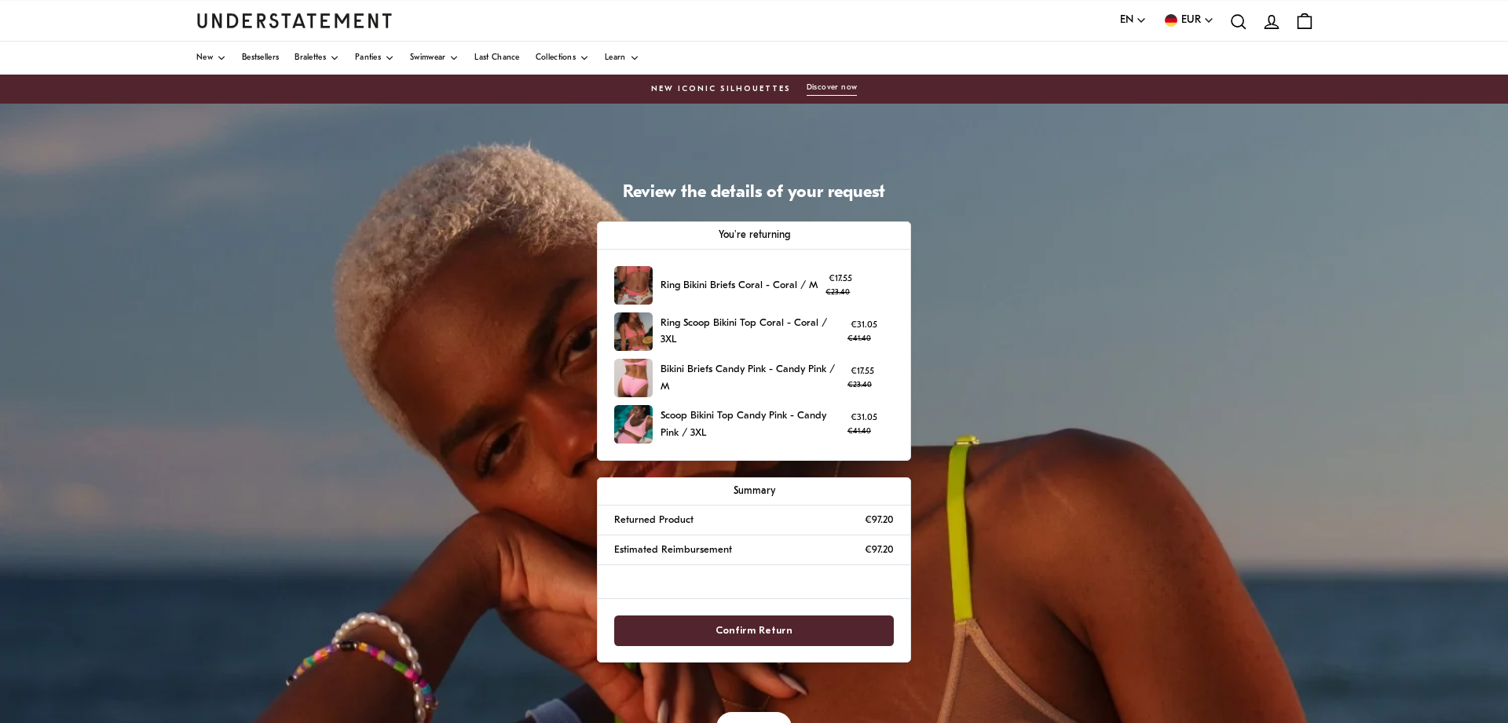
click at [787, 630] on span "Confirm Return" at bounding box center [754, 631] width 77 height 29
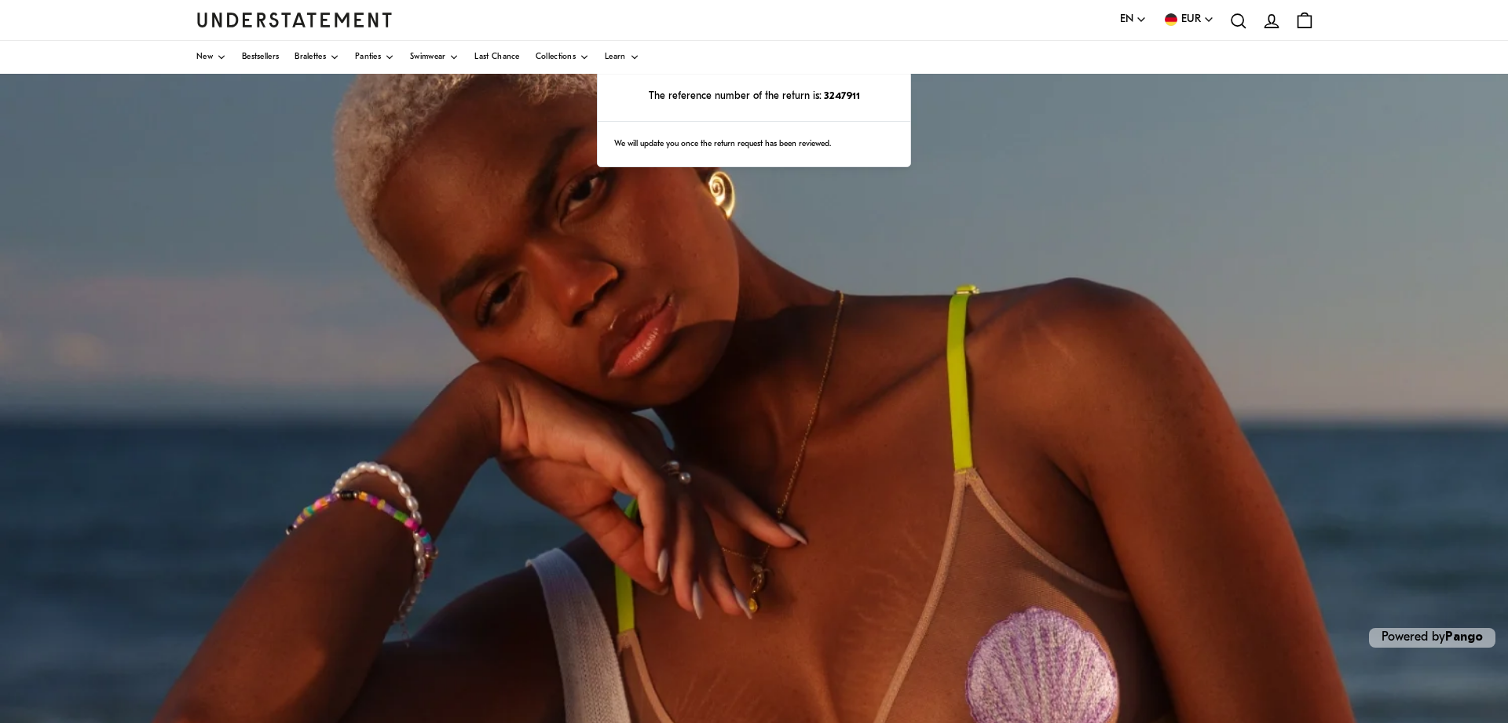
scroll to position [166, 0]
